Goal: Information Seeking & Learning: Learn about a topic

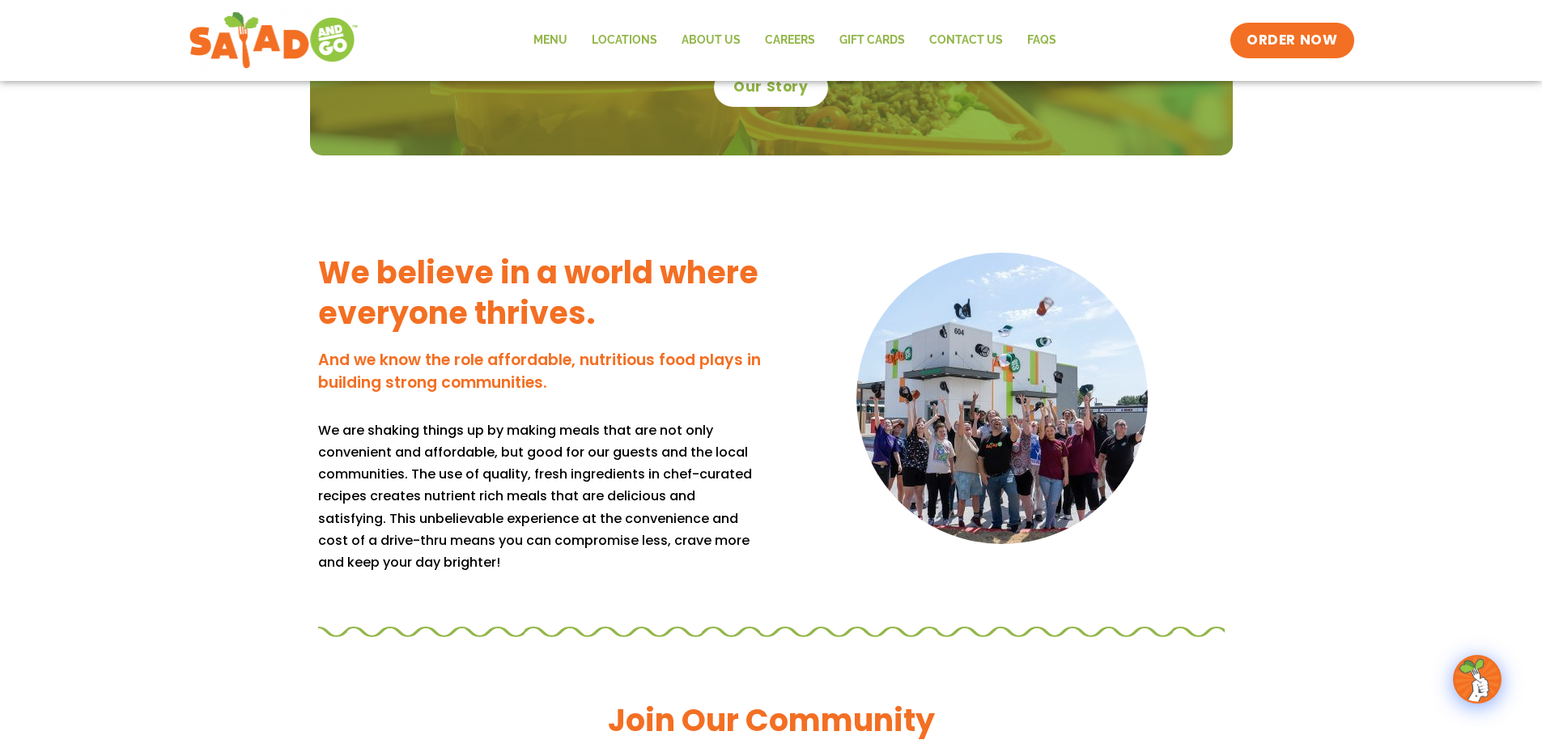
scroll to position [809, 0]
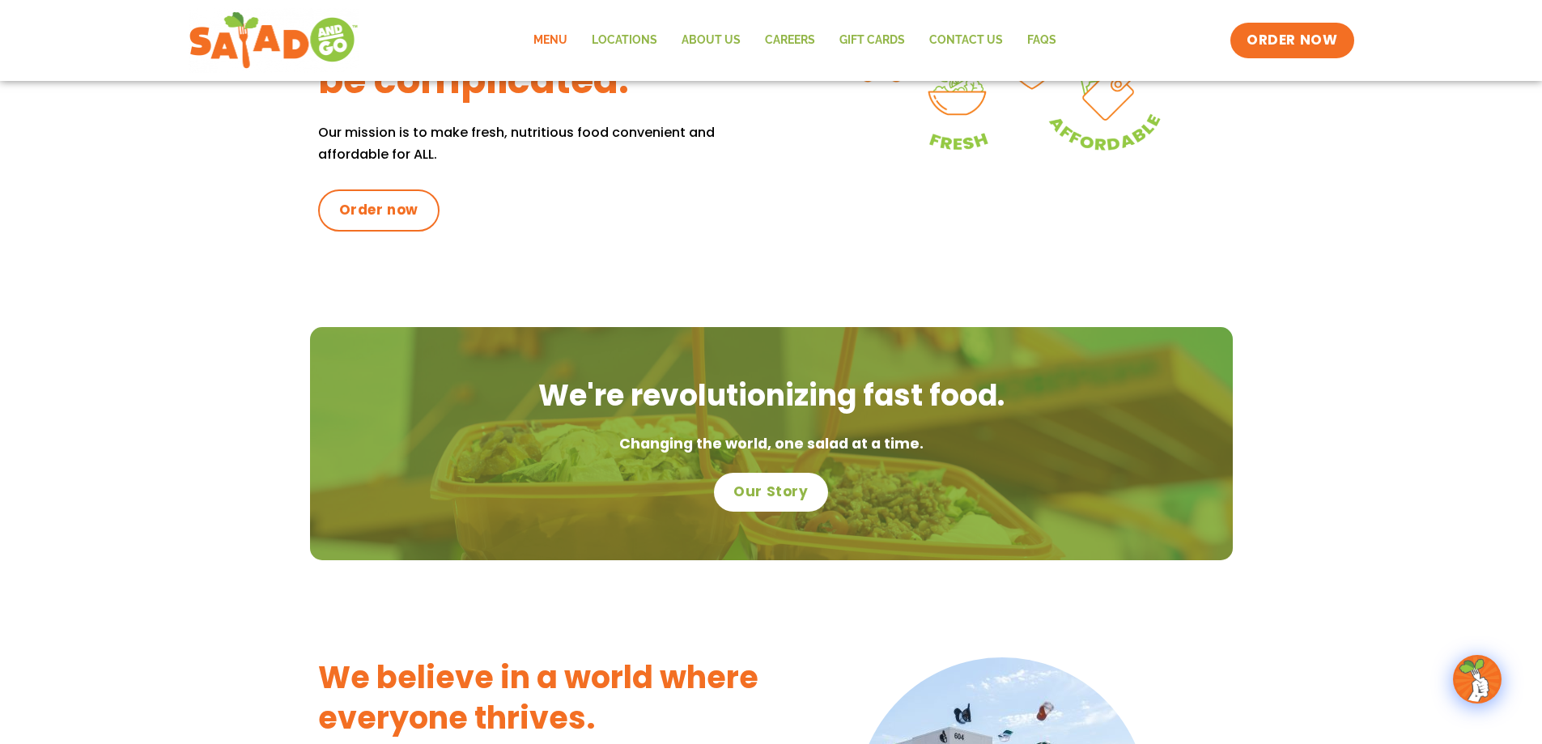
click at [559, 43] on link "Menu" at bounding box center [550, 40] width 58 height 37
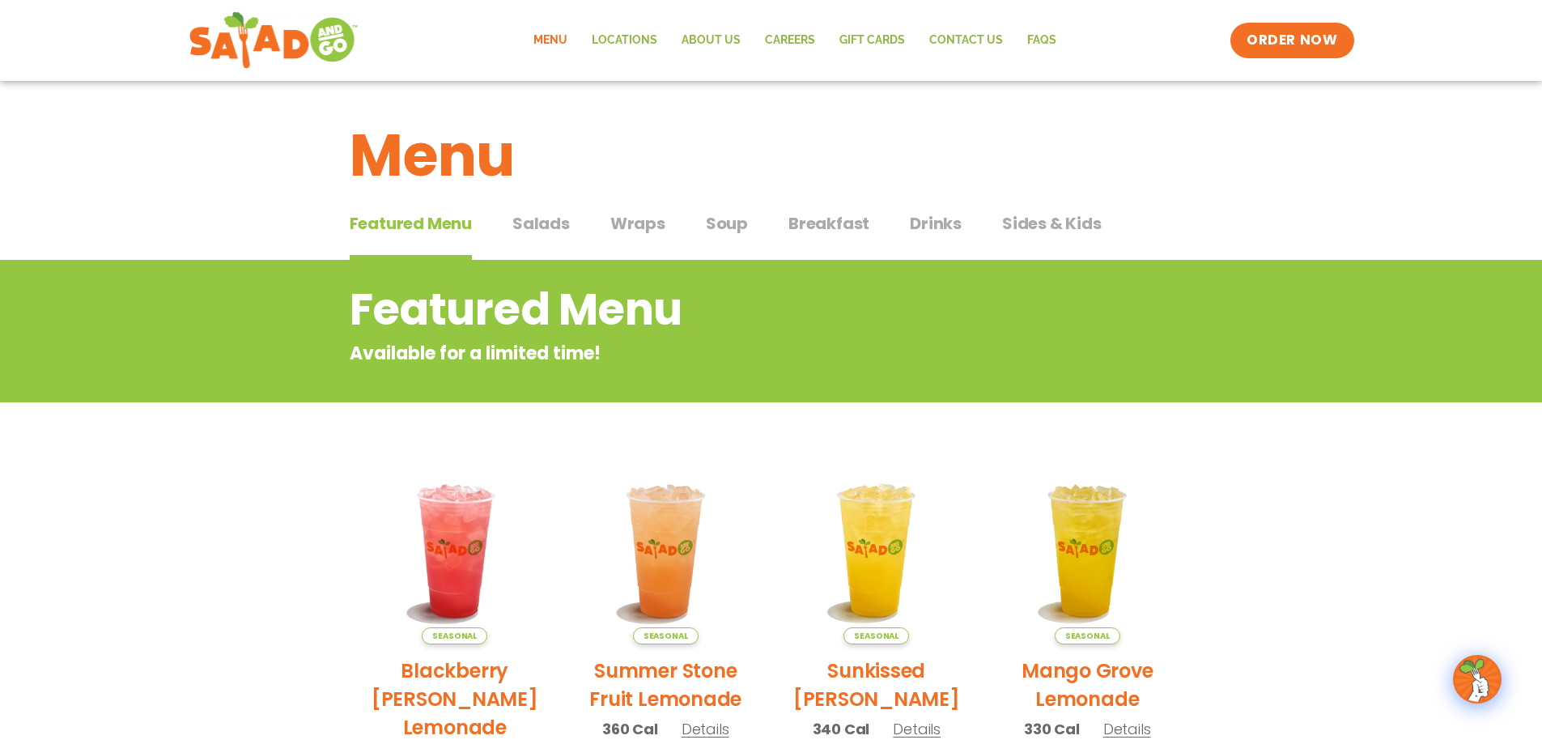
click at [528, 218] on span "Salads" at bounding box center [540, 223] width 57 height 24
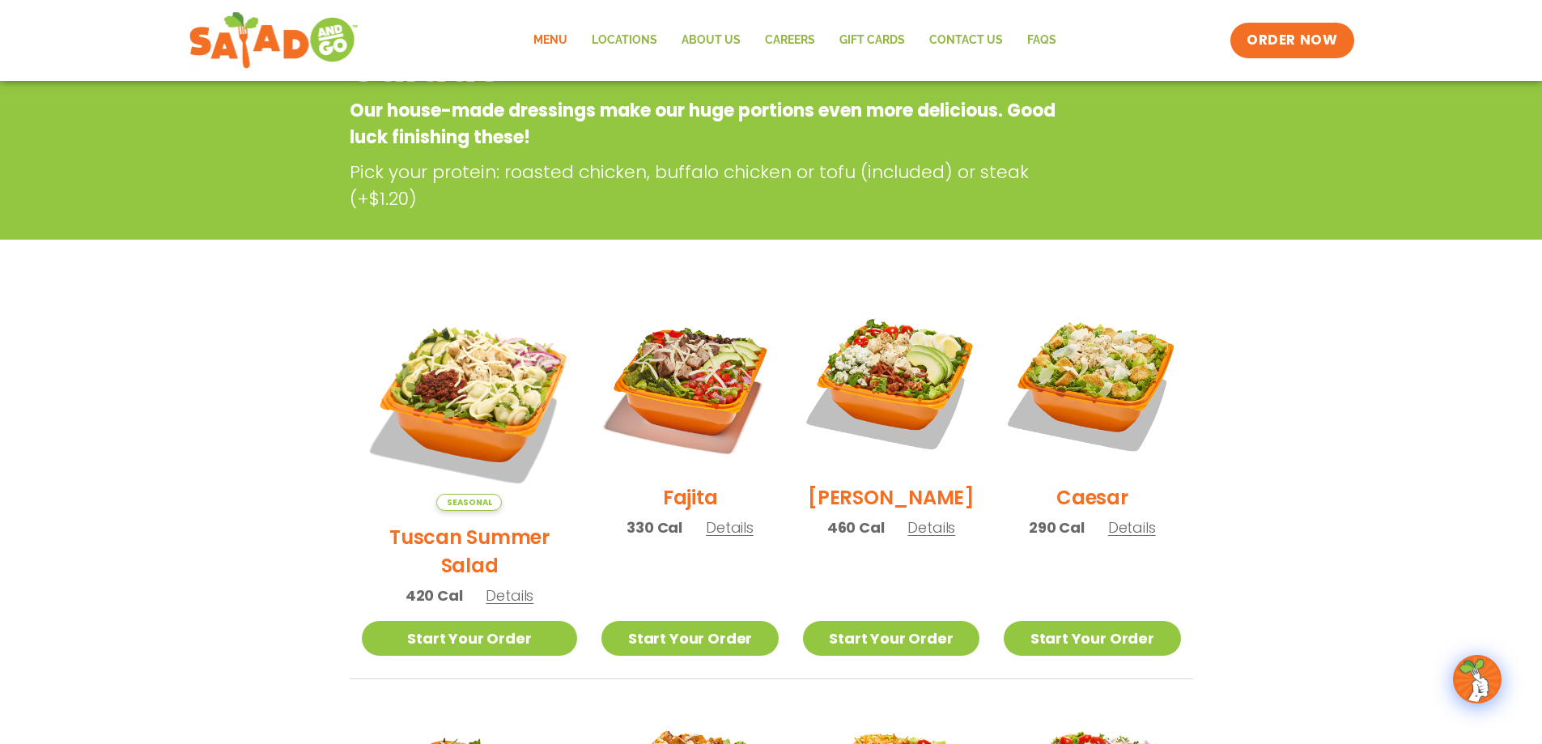
scroll to position [324, 0]
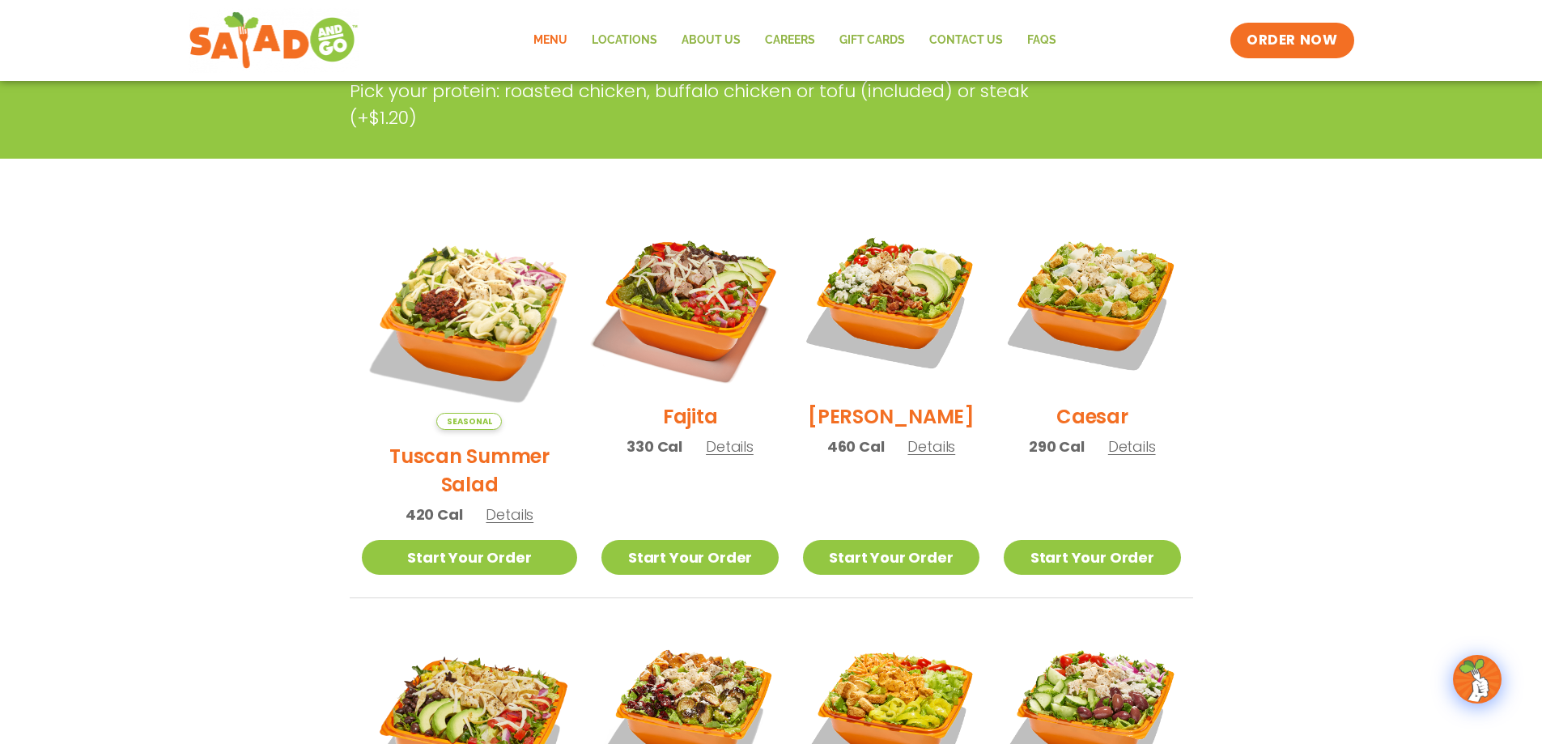
click at [661, 286] on img at bounding box center [689, 301] width 207 height 207
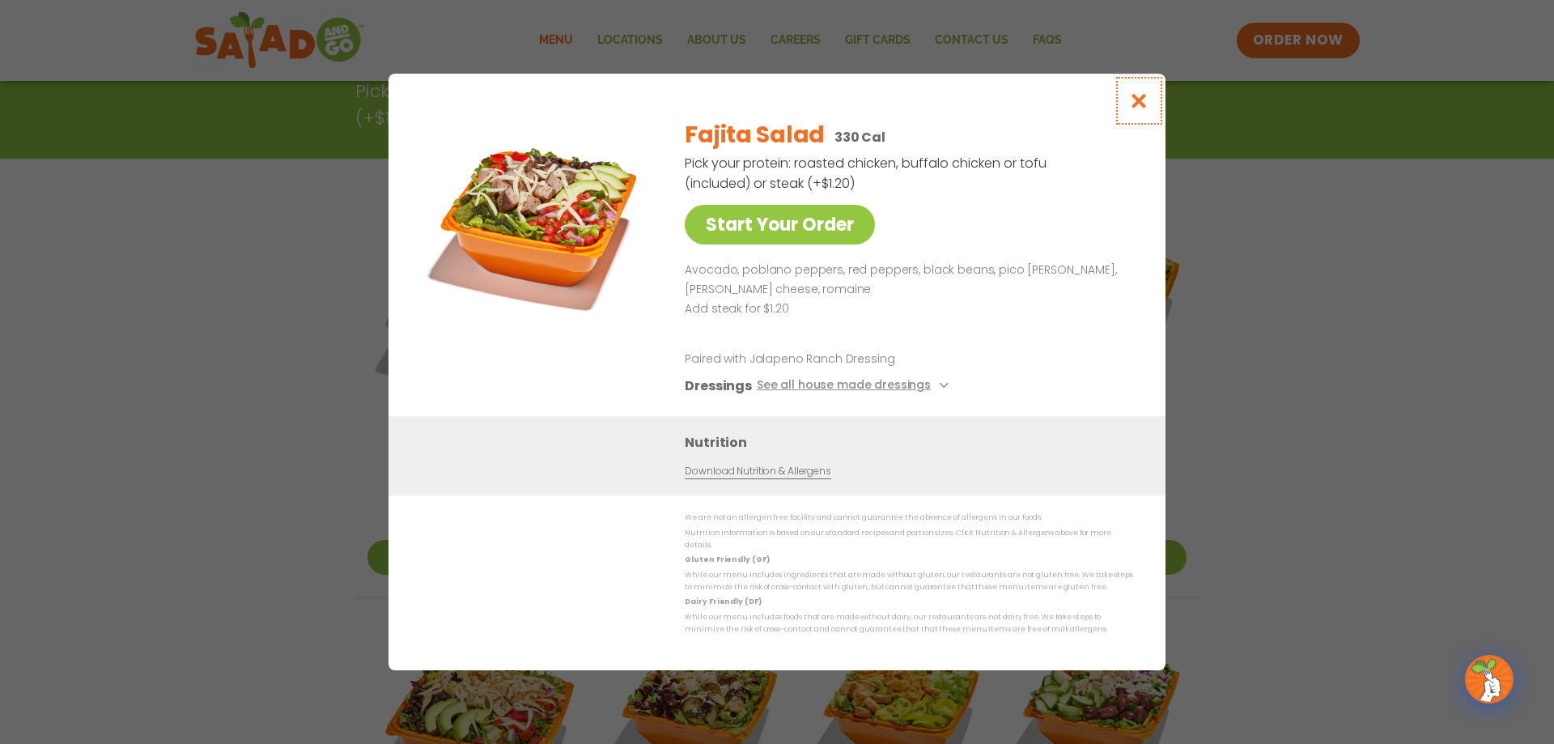
click at [1137, 105] on icon "Close modal" at bounding box center [1139, 100] width 20 height 17
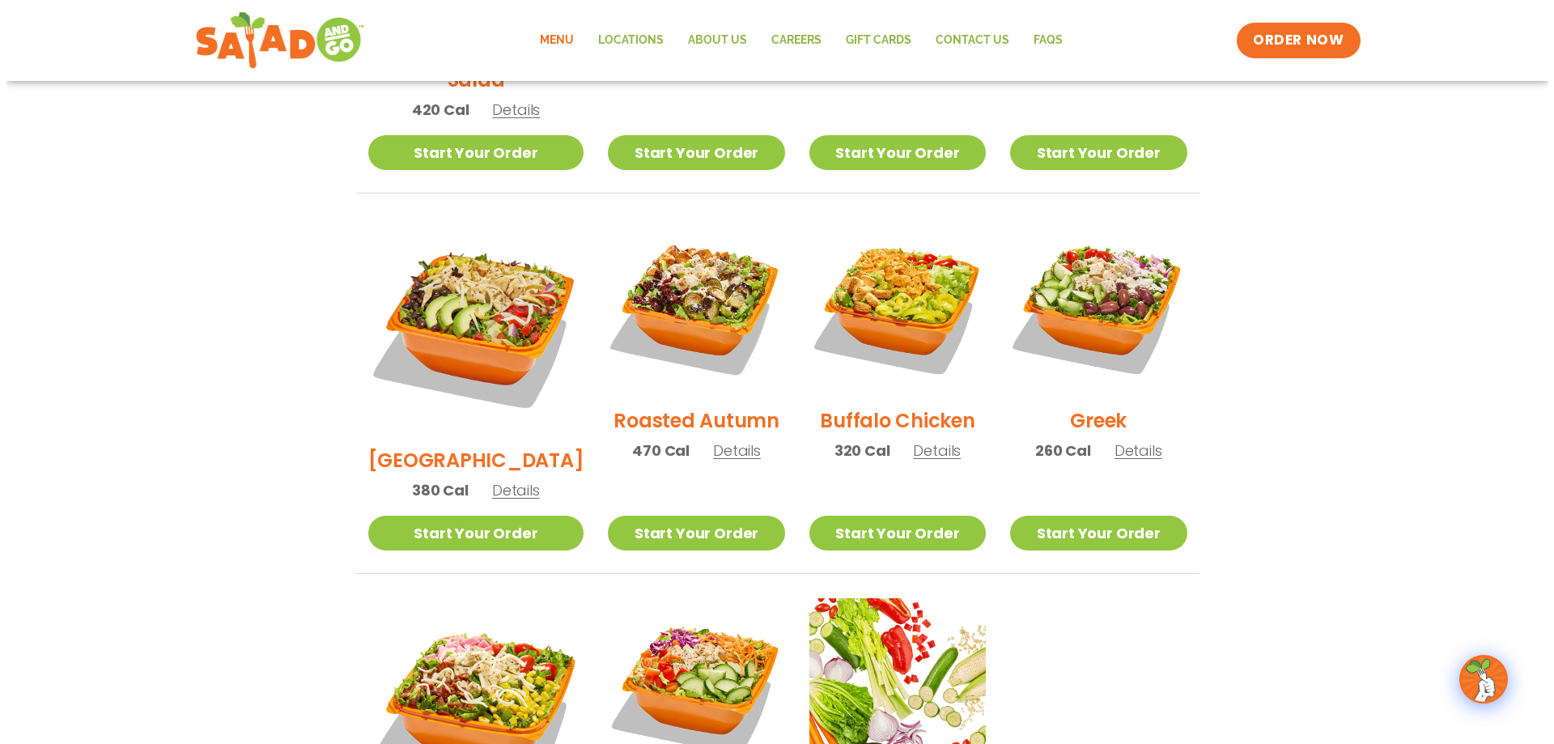
scroll to position [890, 0]
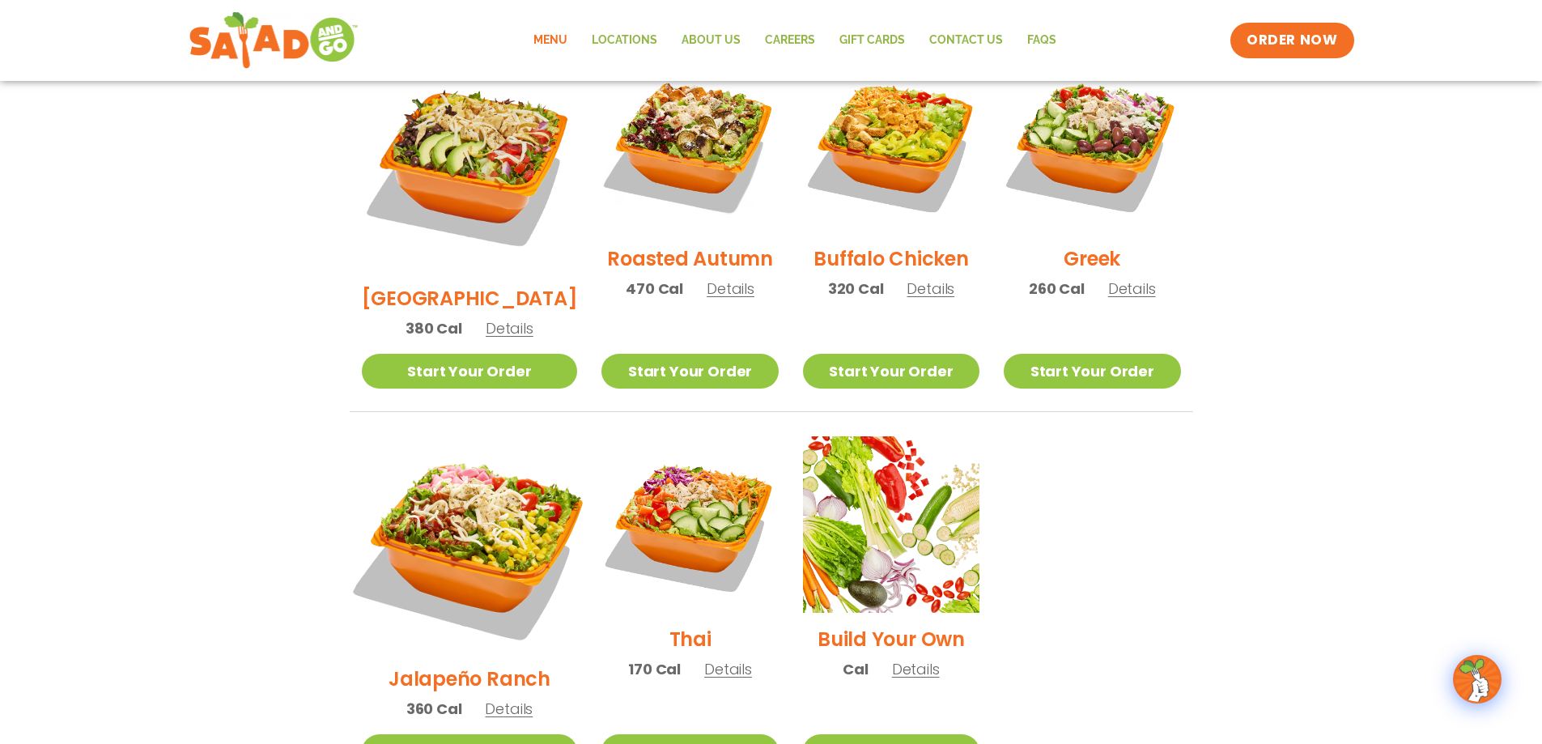
click at [416, 447] on img at bounding box center [468, 544] width 253 height 253
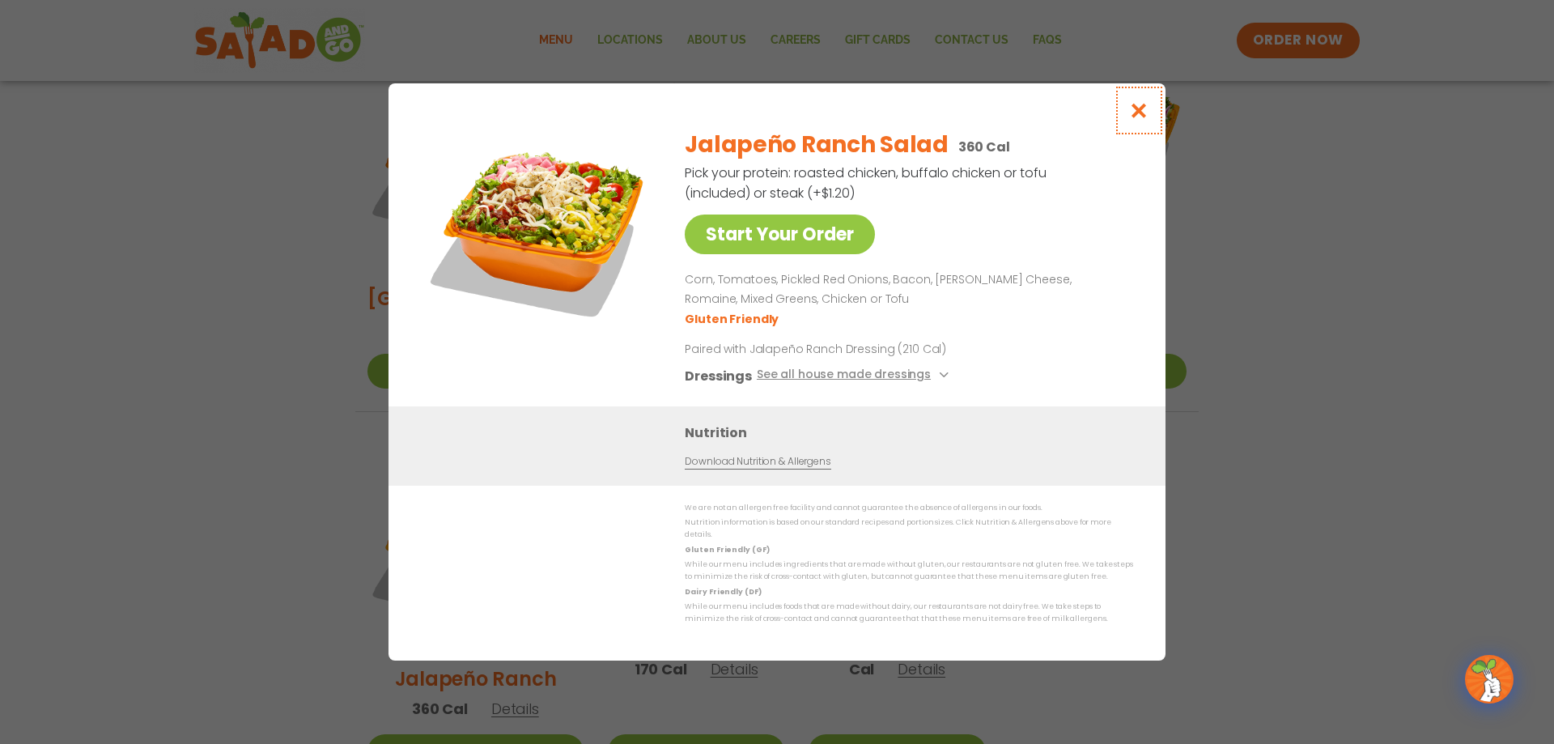
click at [1146, 119] on icon "Close modal" at bounding box center [1139, 110] width 20 height 17
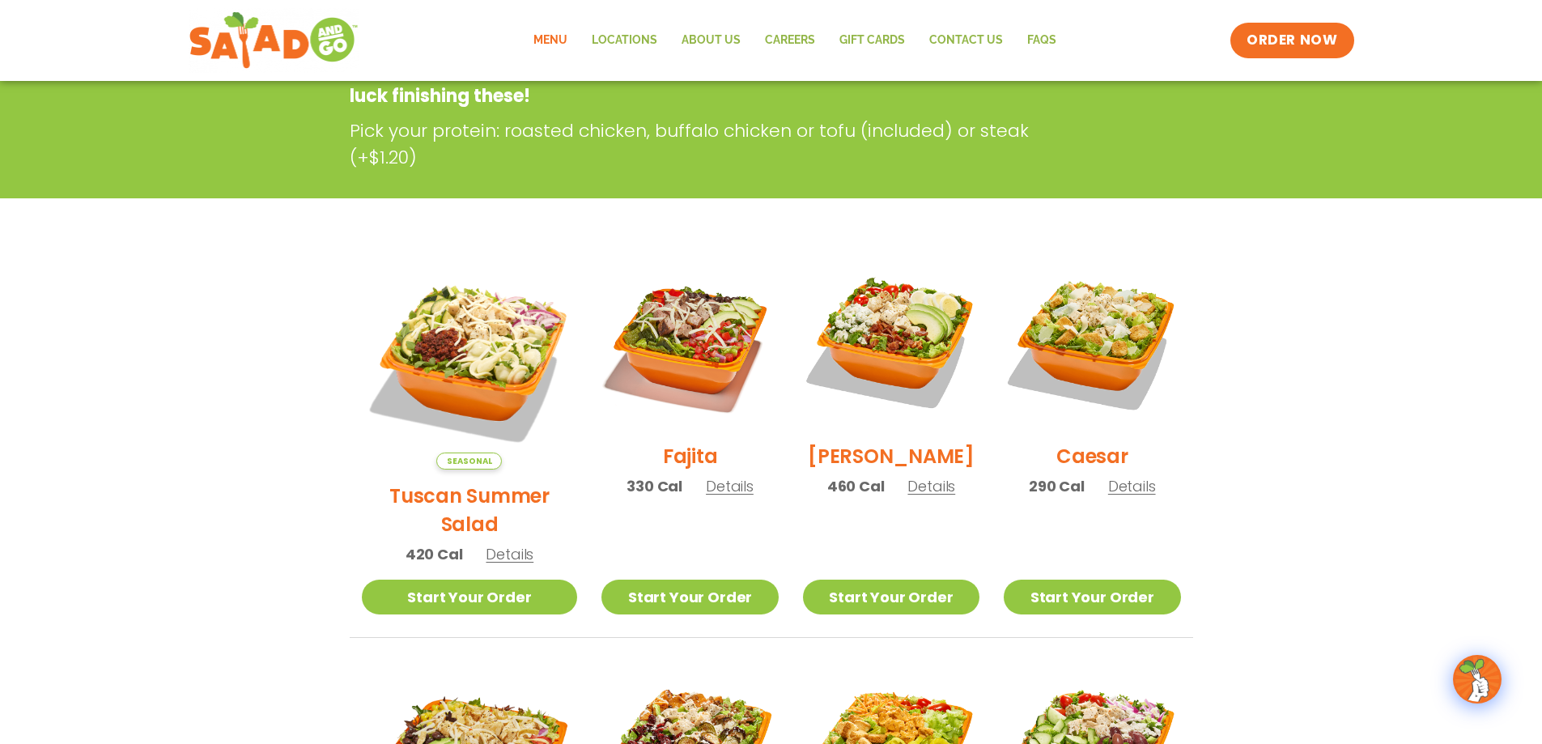
scroll to position [0, 0]
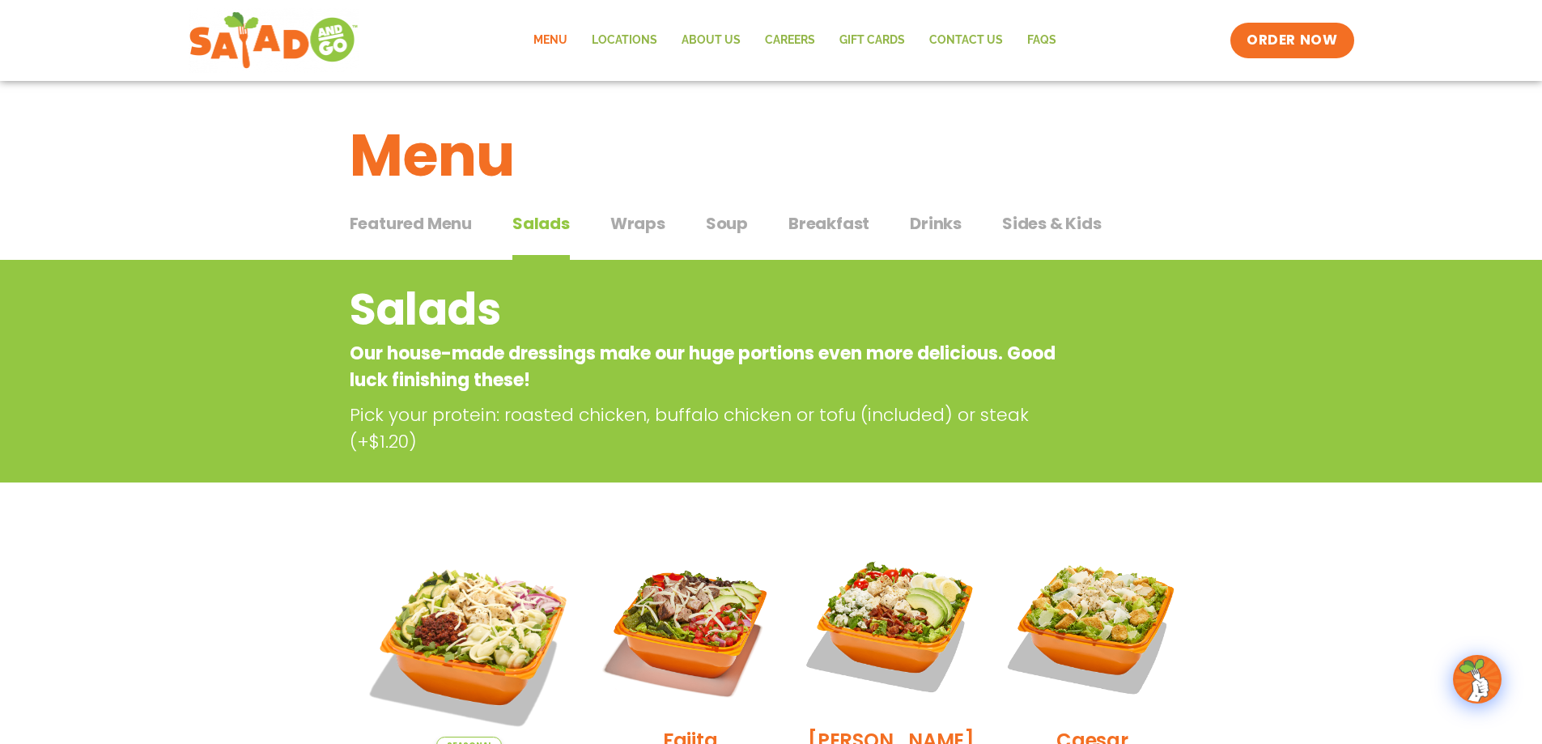
click at [641, 224] on span "Wraps" at bounding box center [637, 223] width 55 height 24
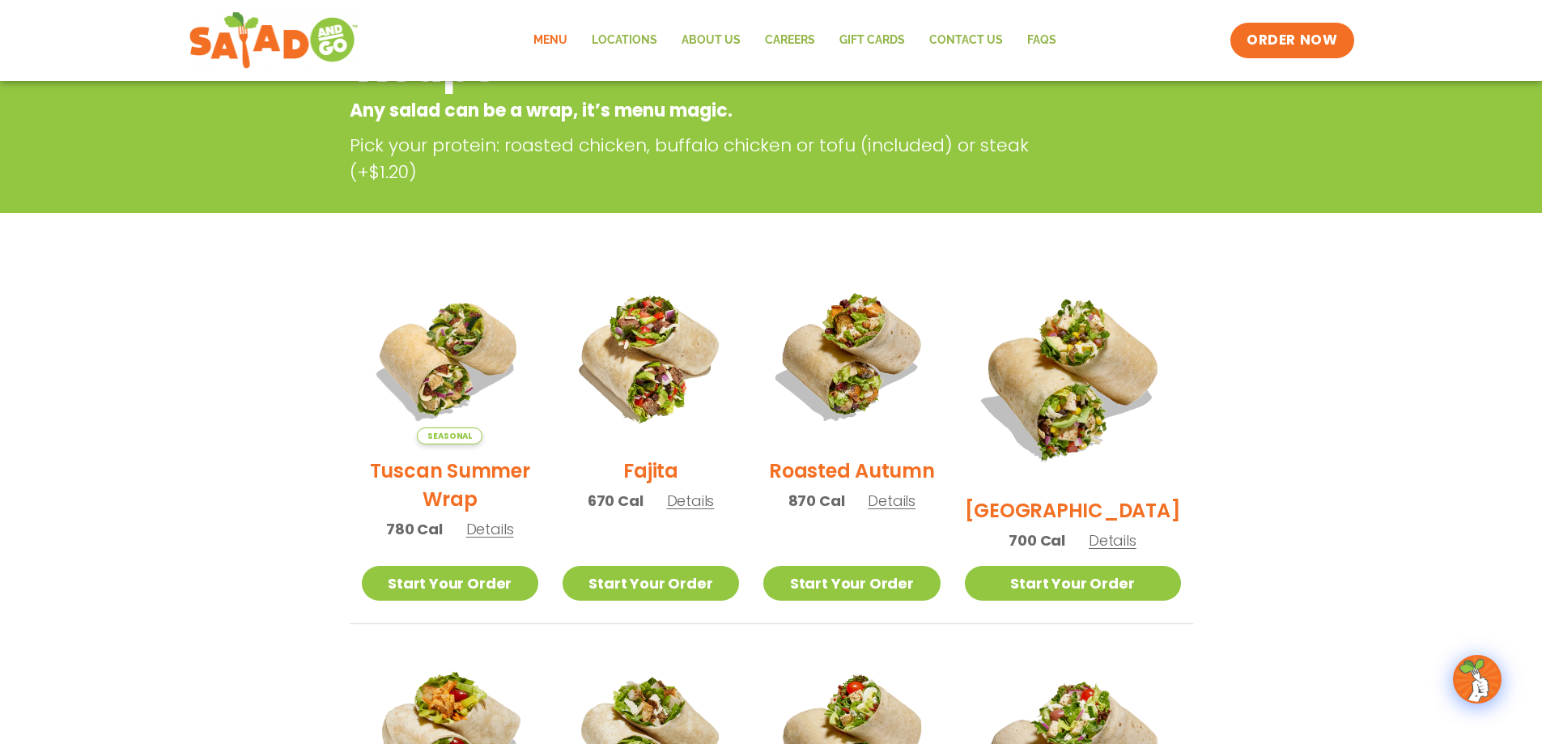
scroll to position [81, 0]
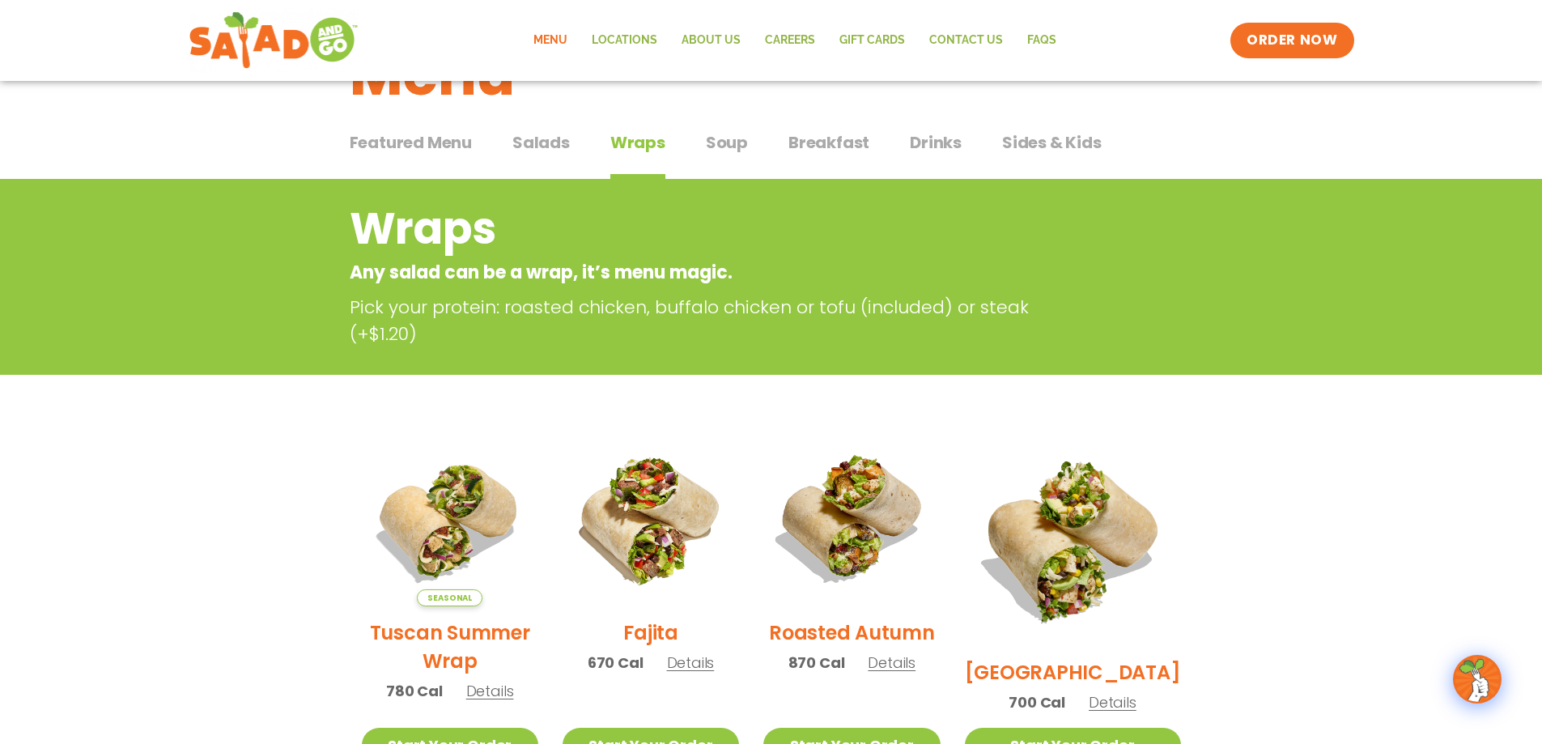
click at [720, 147] on span "Soup" at bounding box center [727, 142] width 42 height 24
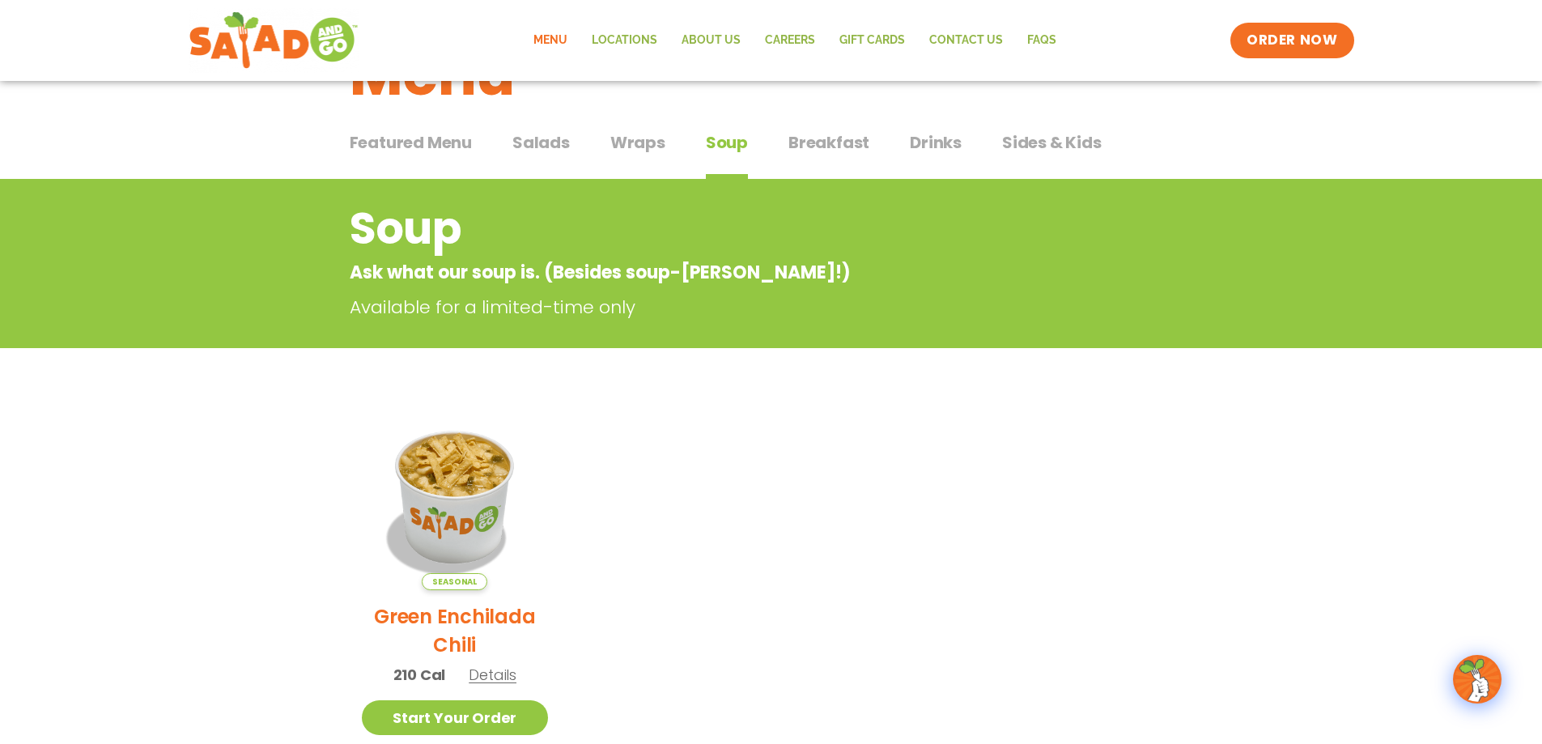
click at [1065, 143] on span "Sides & Kids" at bounding box center [1052, 142] width 100 height 24
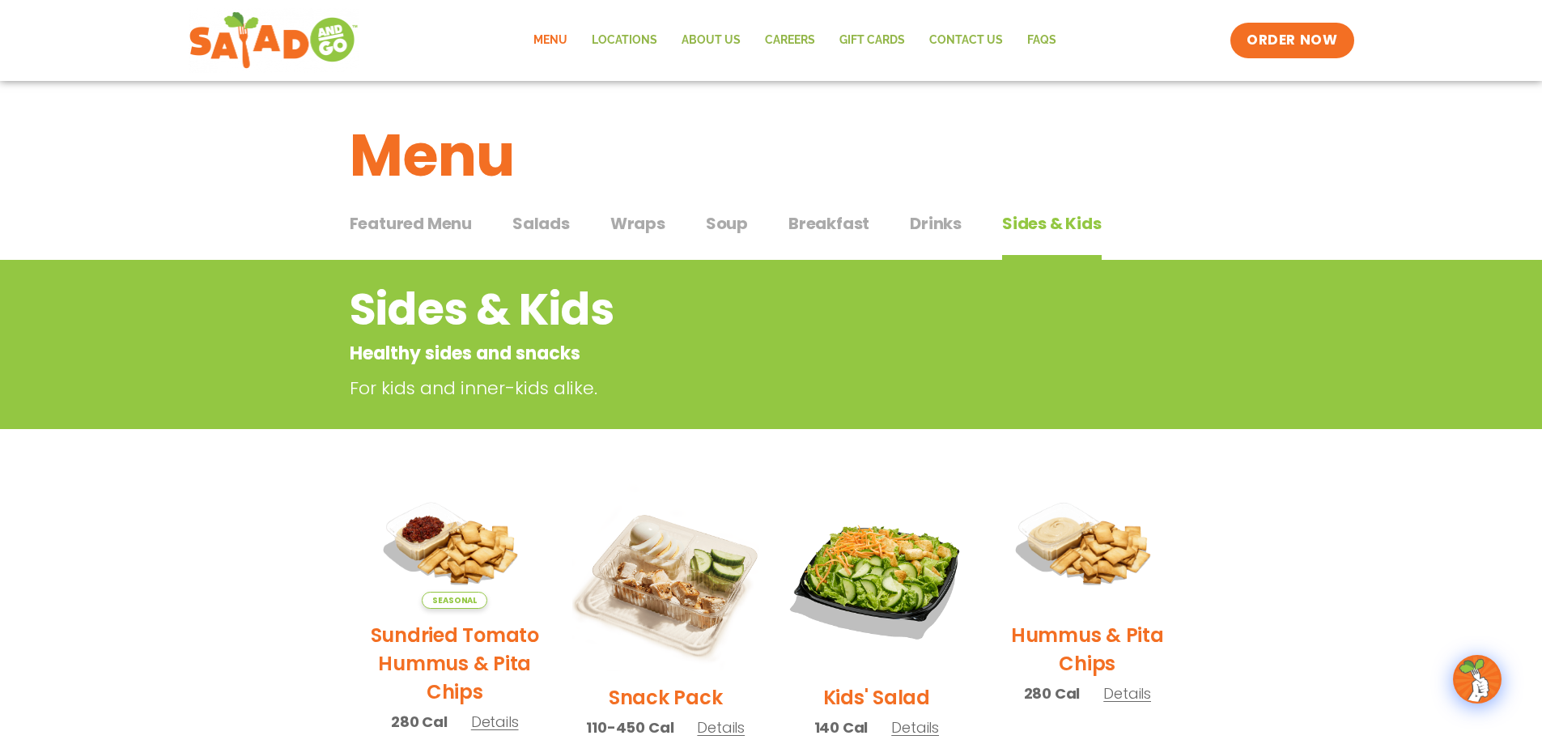
click at [545, 227] on span "Salads" at bounding box center [540, 223] width 57 height 24
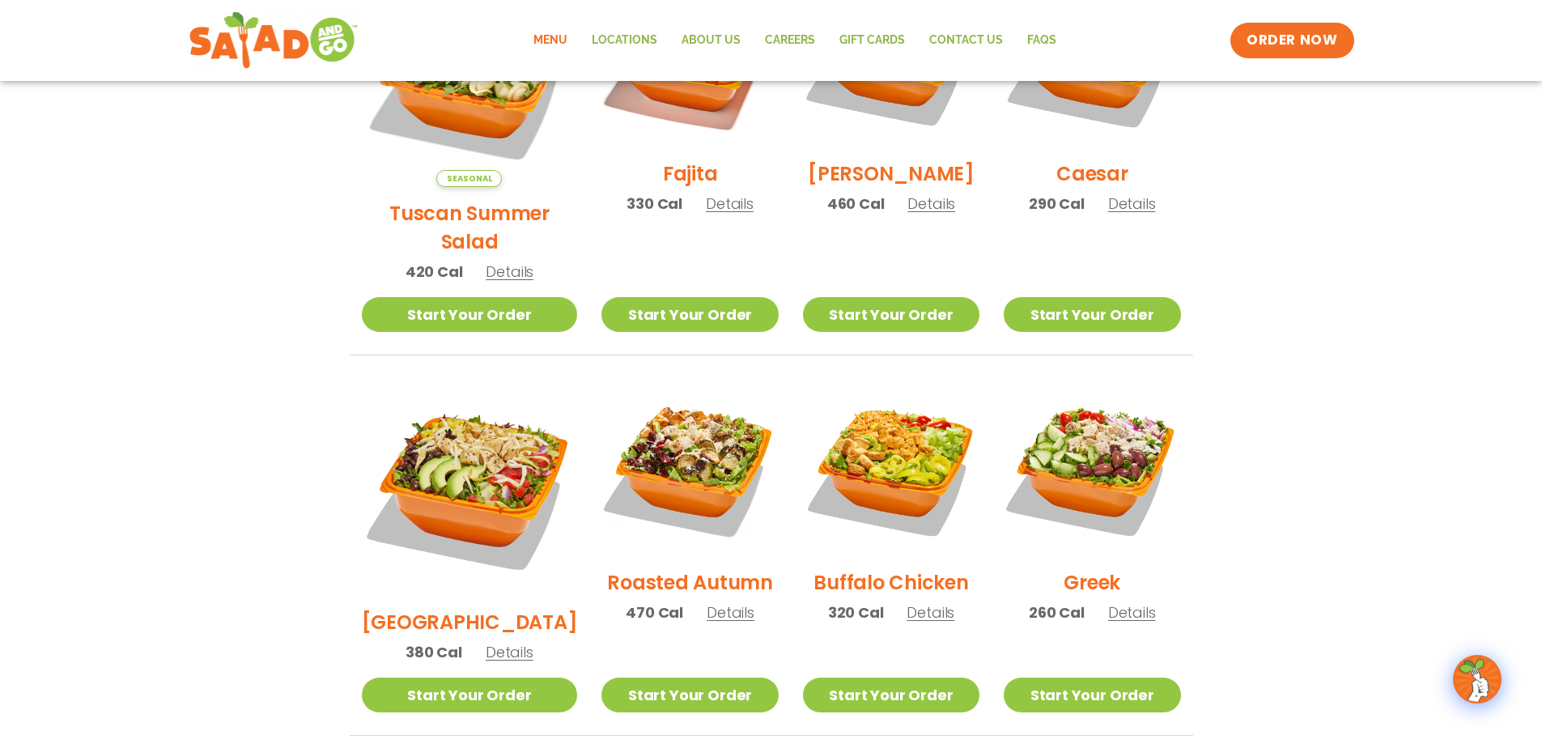
scroll to position [243, 0]
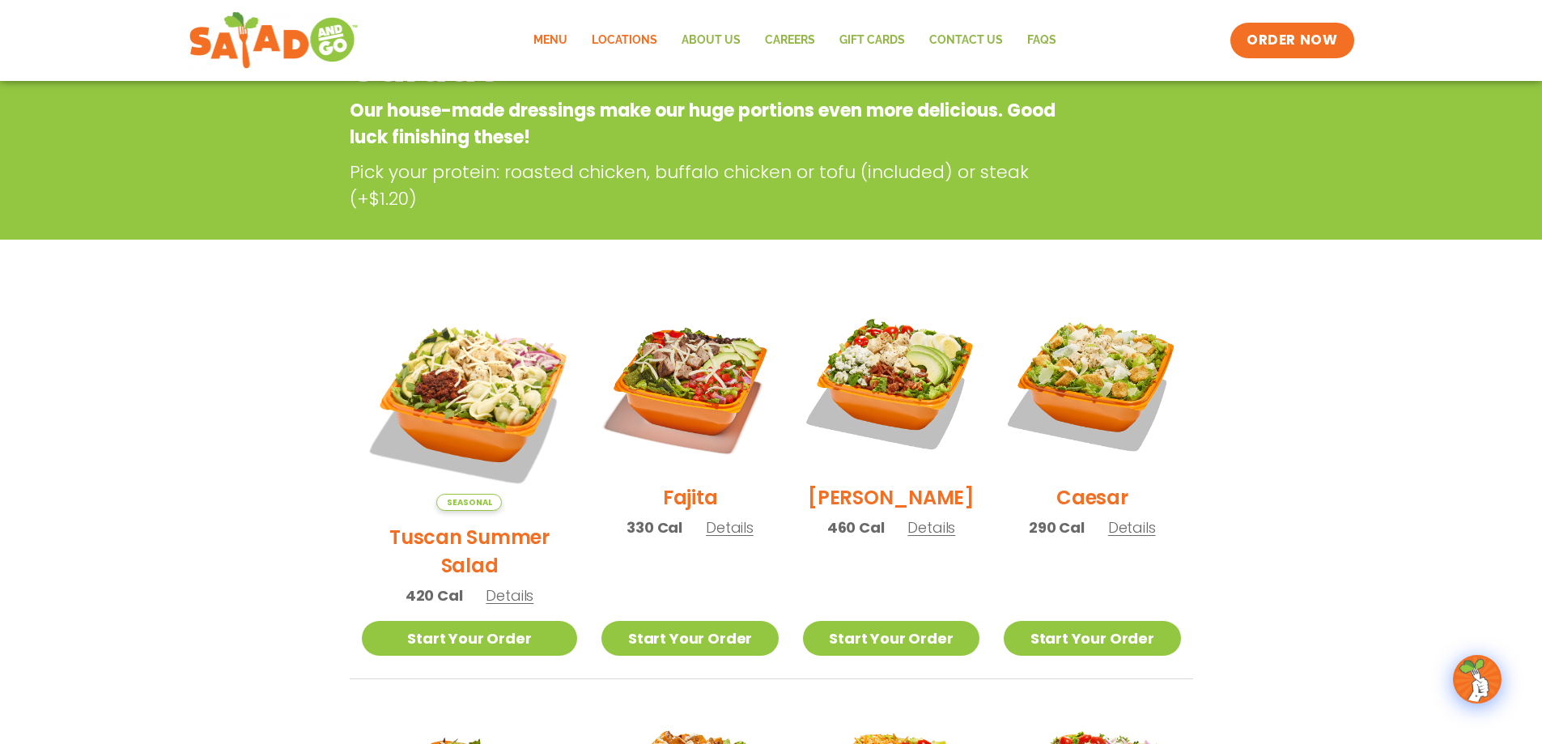
click at [660, 31] on link "Locations" at bounding box center [625, 40] width 90 height 37
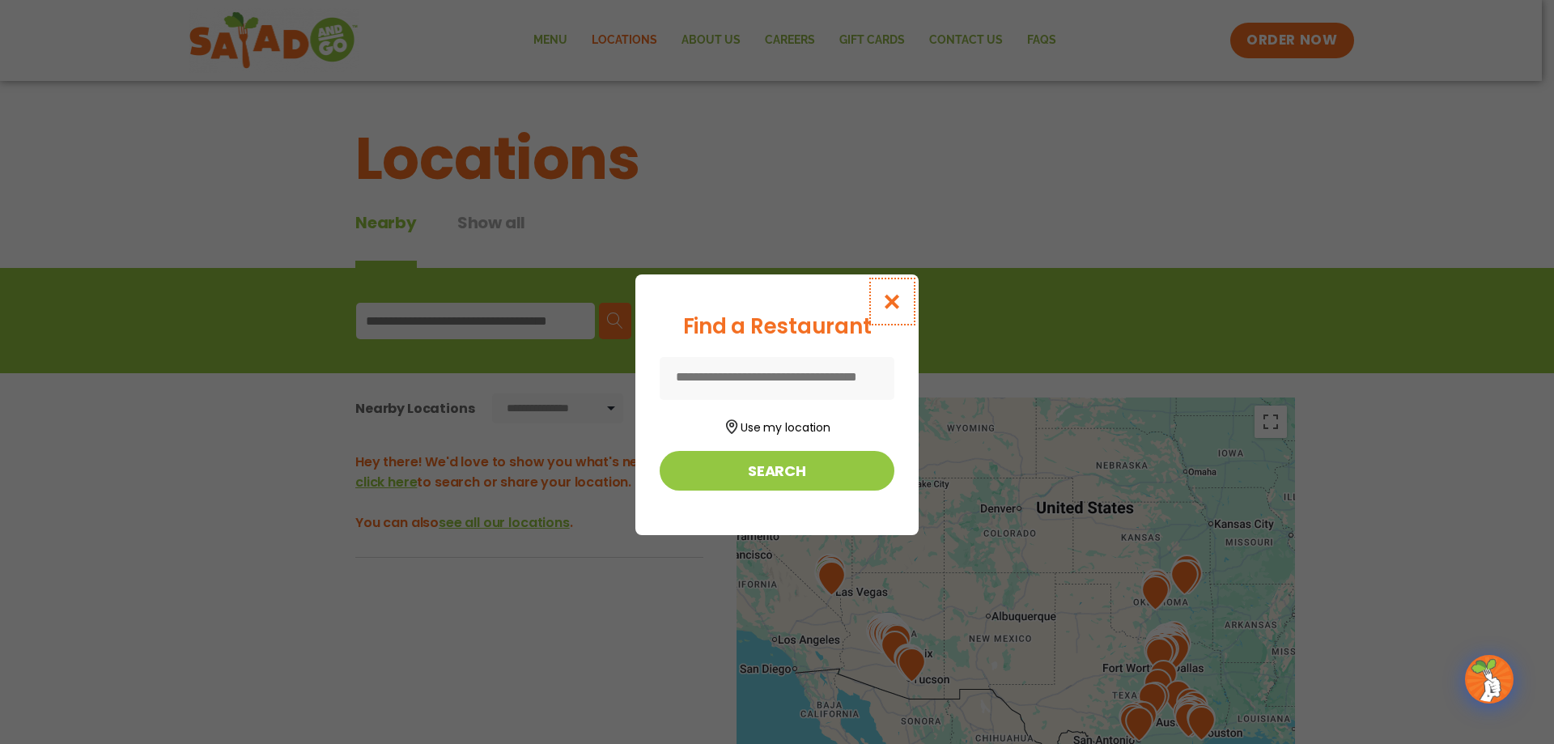
click at [895, 294] on icon "Close modal" at bounding box center [892, 301] width 20 height 17
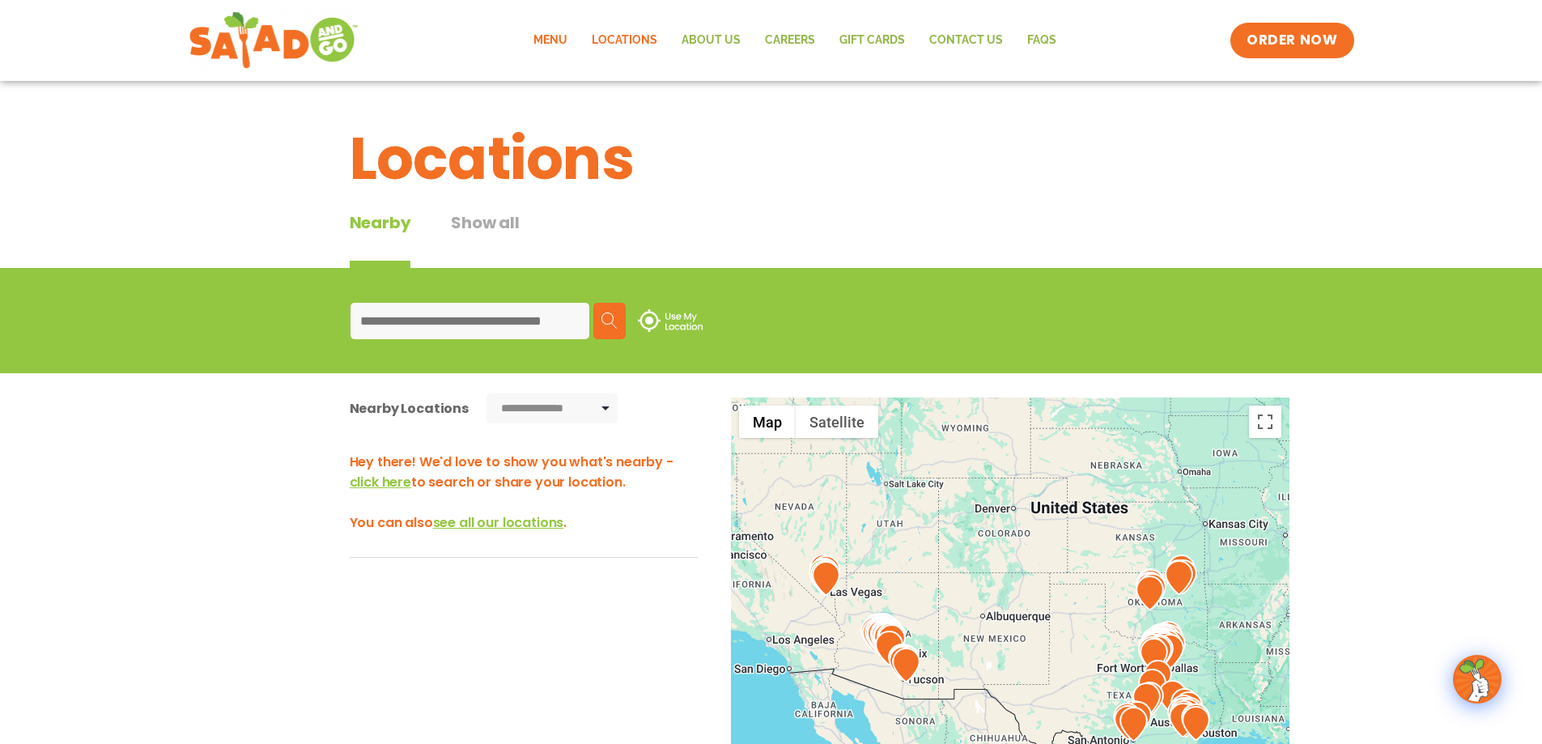
click at [551, 46] on link "Menu" at bounding box center [550, 40] width 58 height 37
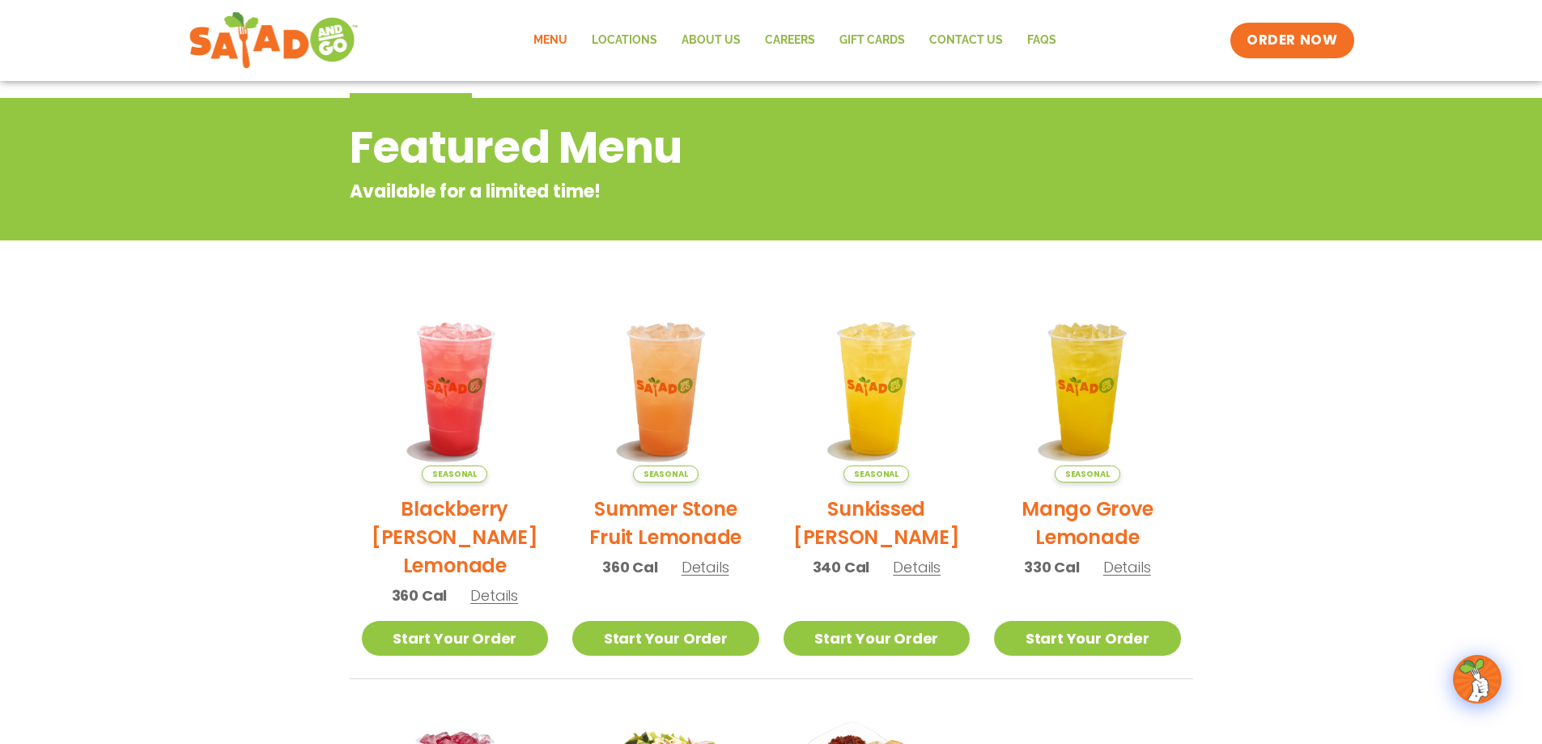
scroll to position [81, 0]
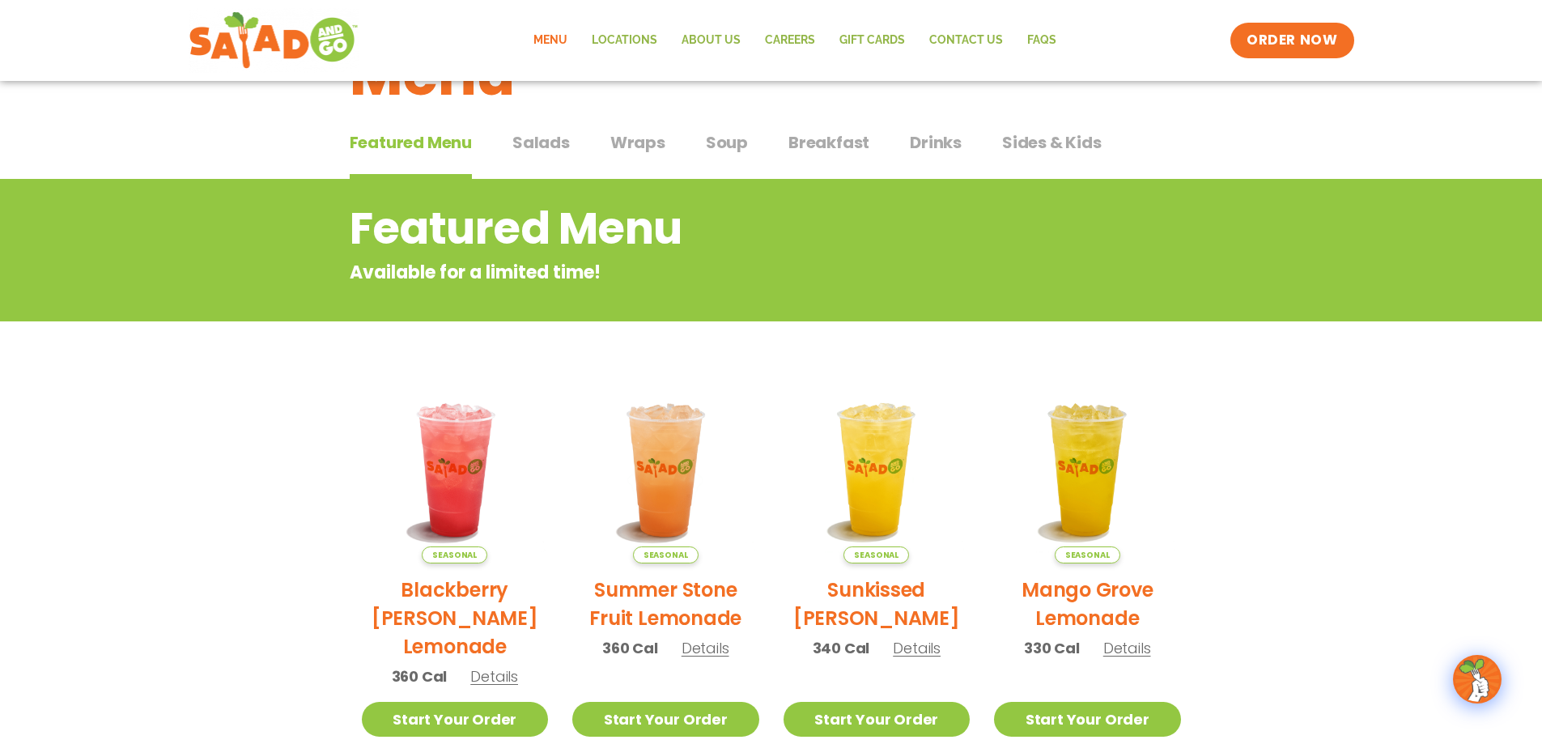
click at [533, 159] on button "Salads Salads" at bounding box center [540, 154] width 57 height 49
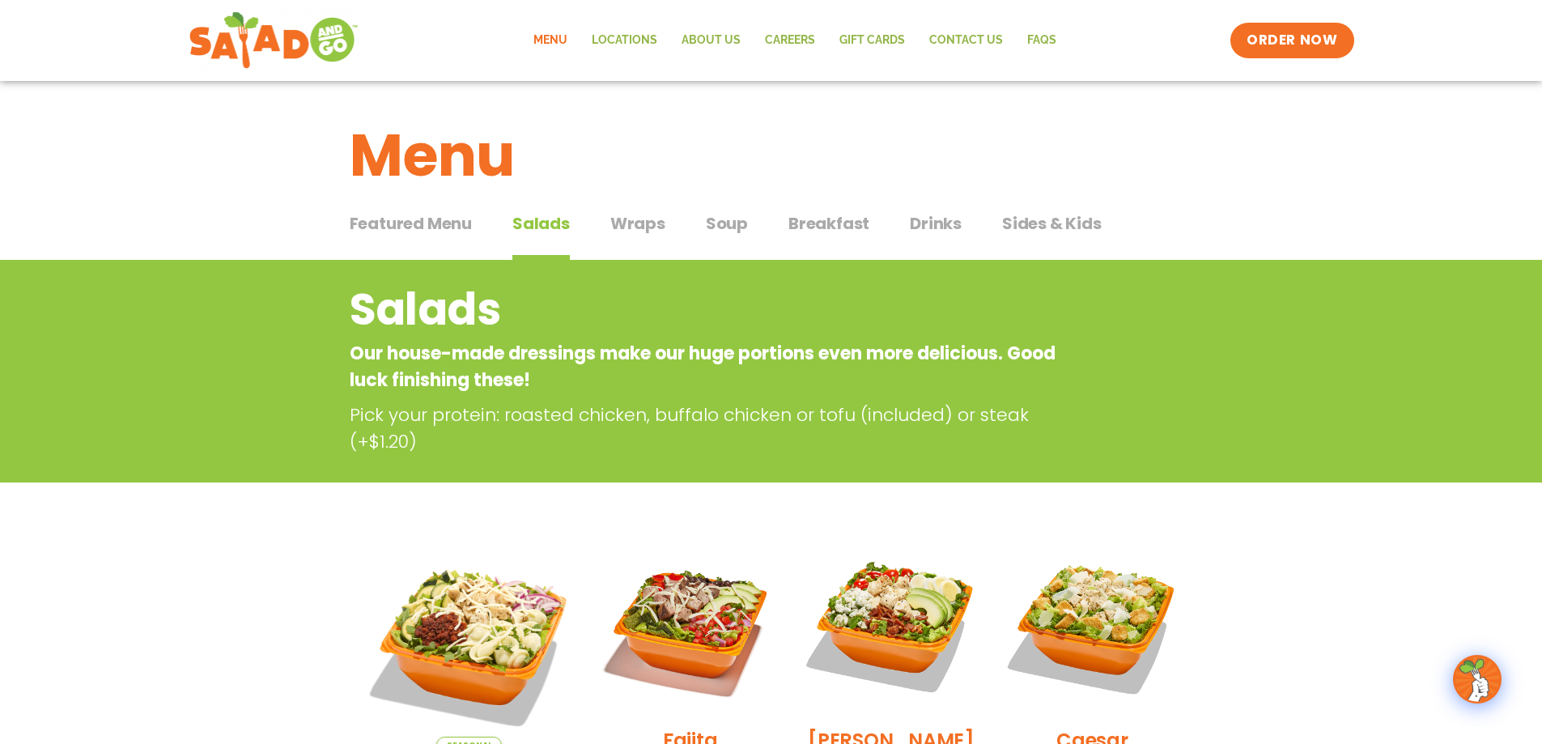
click at [644, 227] on span "Wraps" at bounding box center [637, 223] width 55 height 24
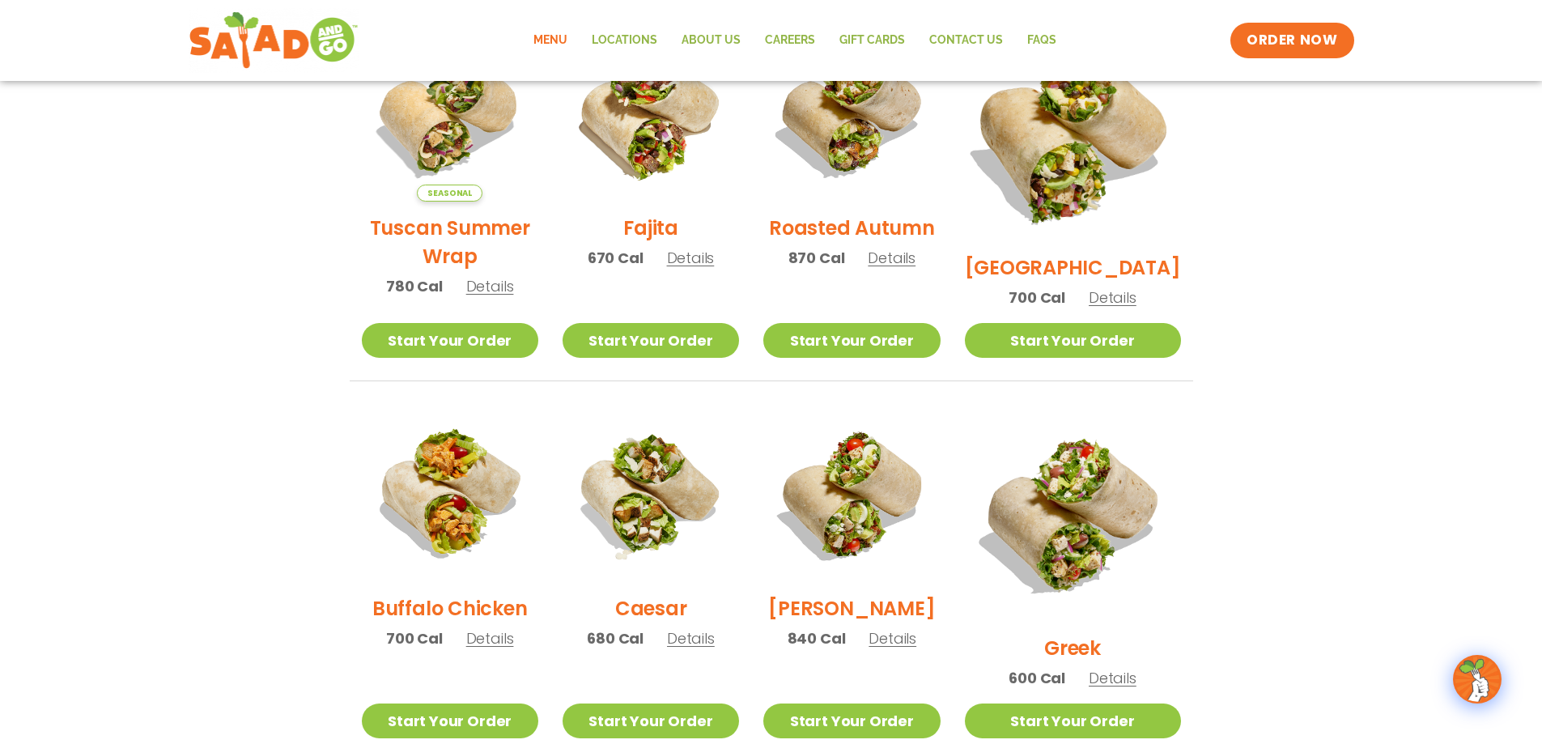
scroll to position [81, 0]
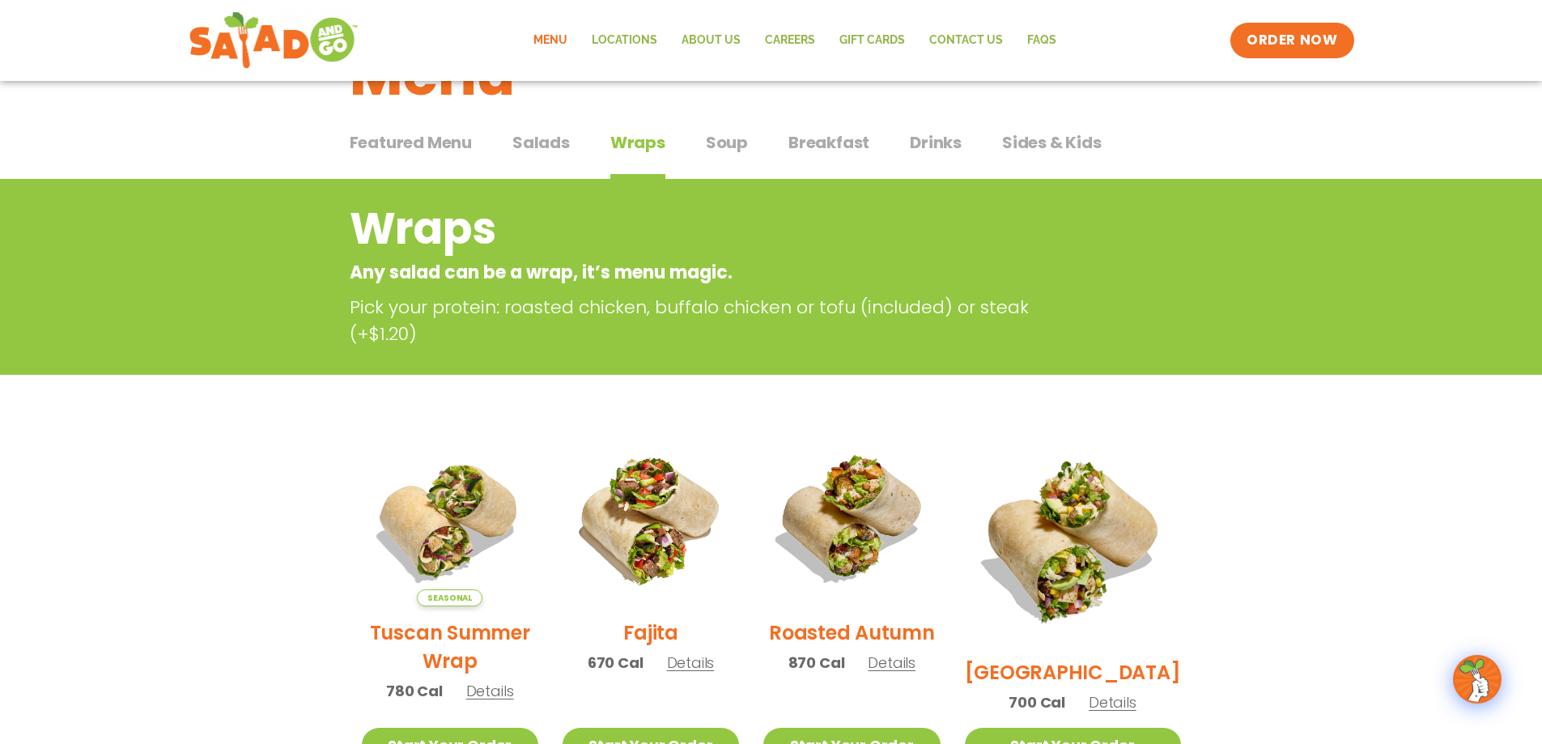
click at [1070, 133] on span "Sides & Kids" at bounding box center [1052, 142] width 100 height 24
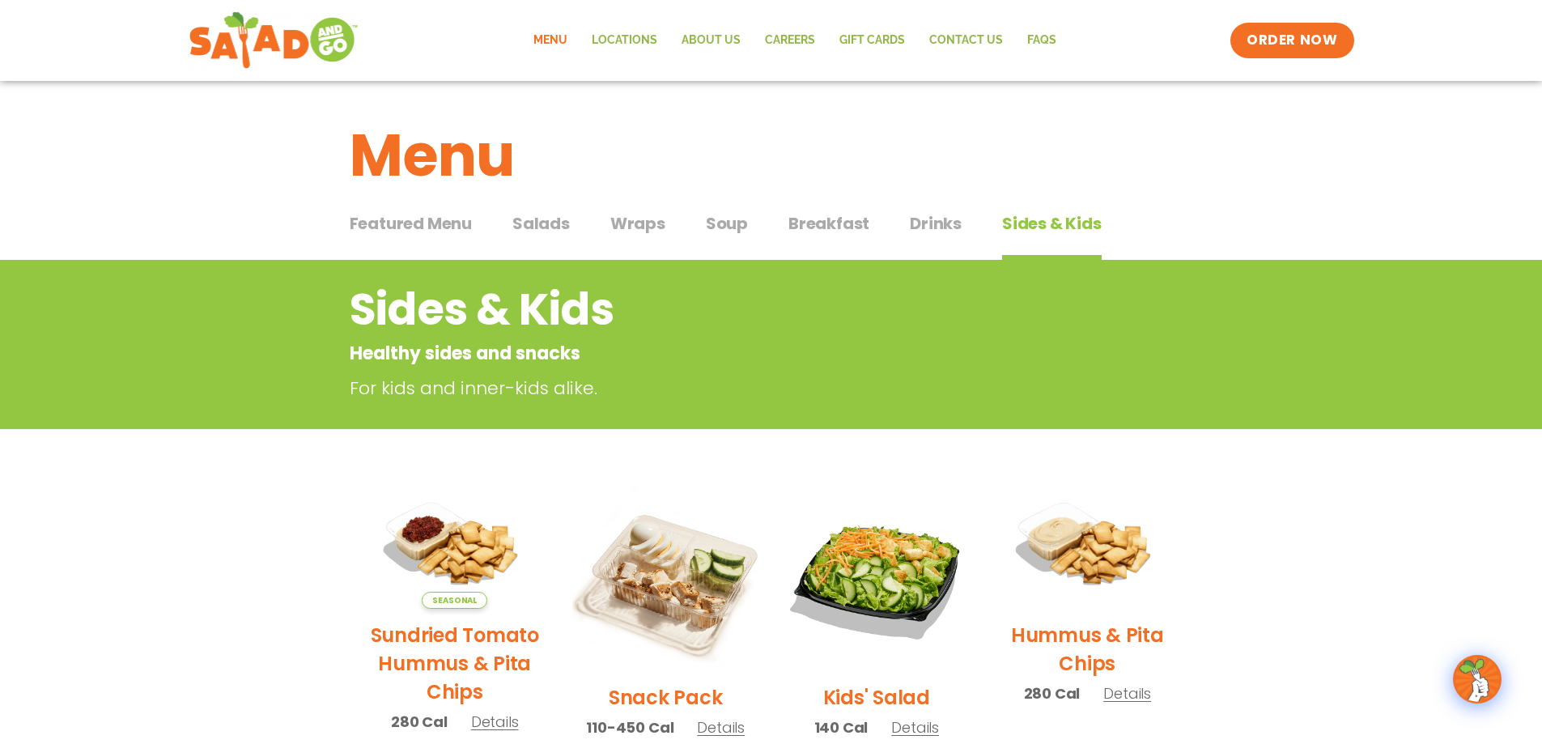
click at [432, 218] on span "Featured Menu" at bounding box center [411, 223] width 122 height 24
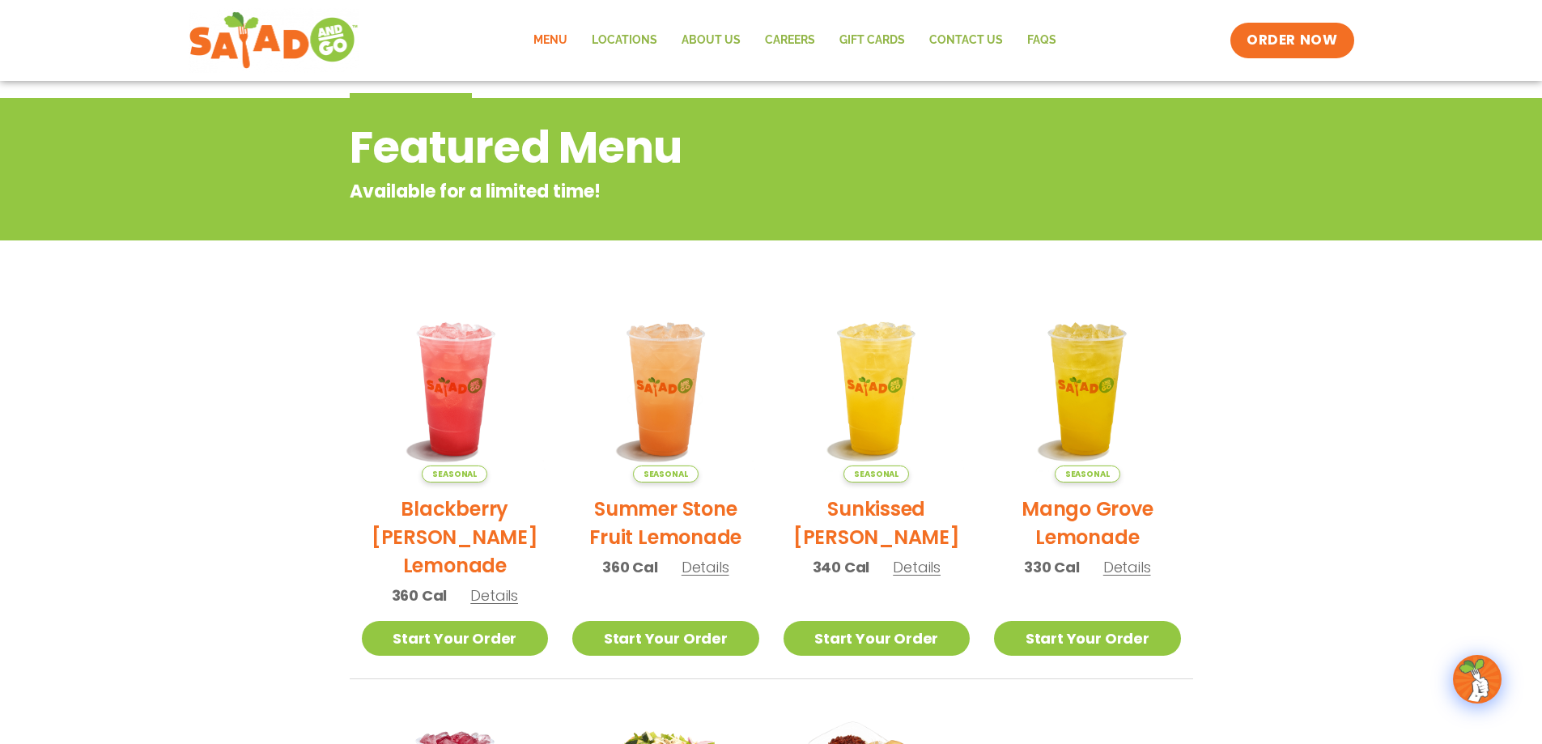
scroll to position [81, 0]
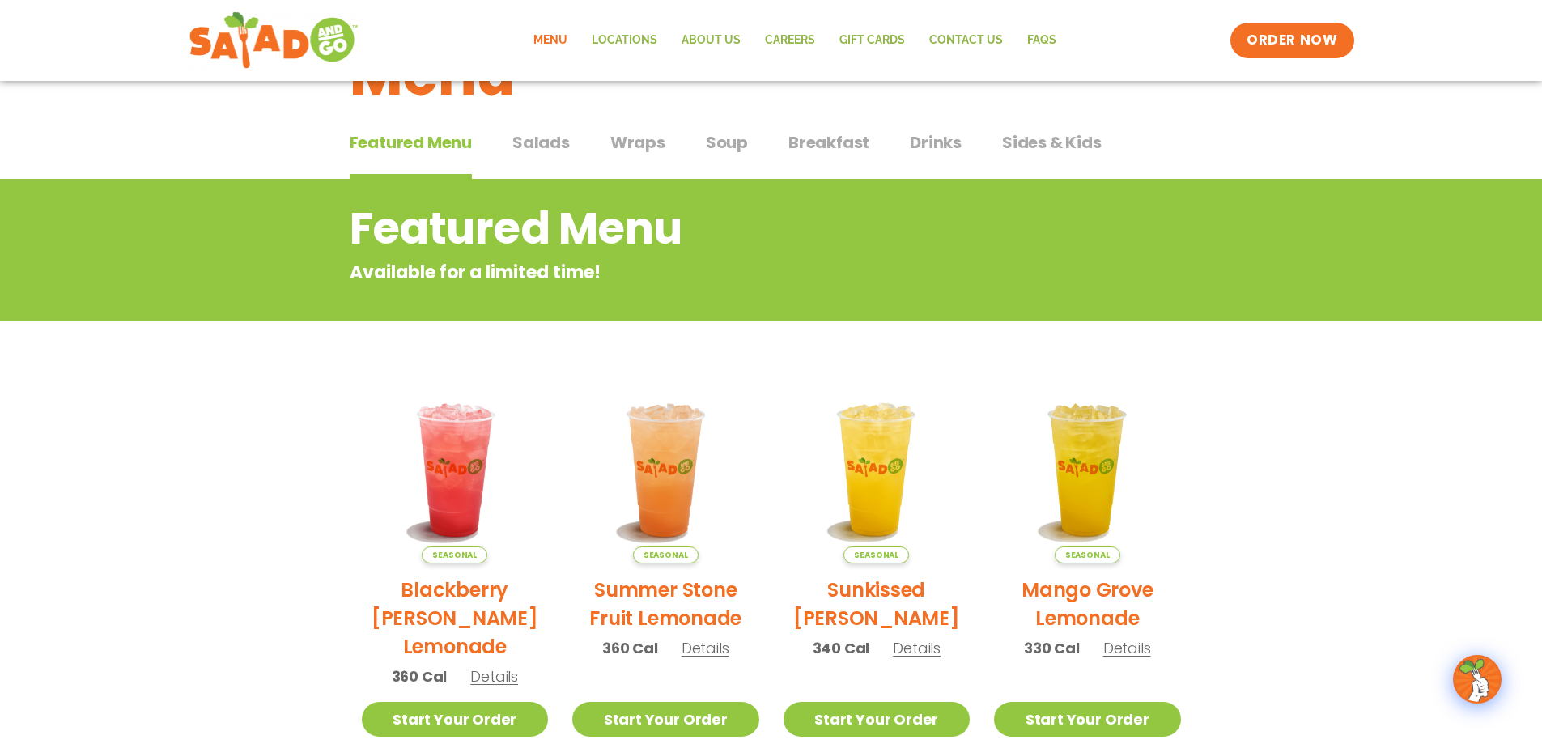
click at [538, 138] on span "Salads" at bounding box center [540, 142] width 57 height 24
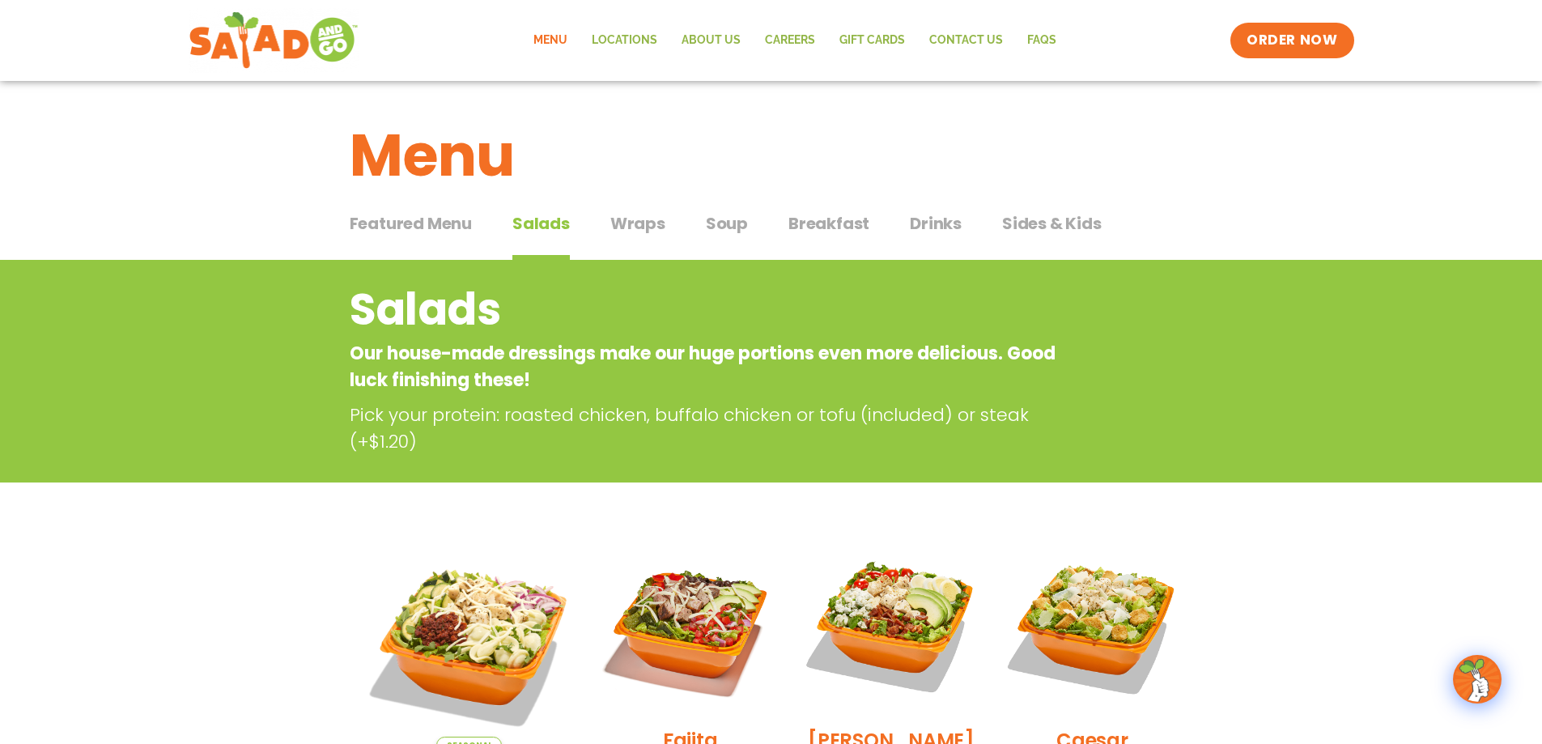
click at [1009, 224] on span "Sides & Kids" at bounding box center [1052, 223] width 100 height 24
